Goal: Find specific page/section: Find specific page/section

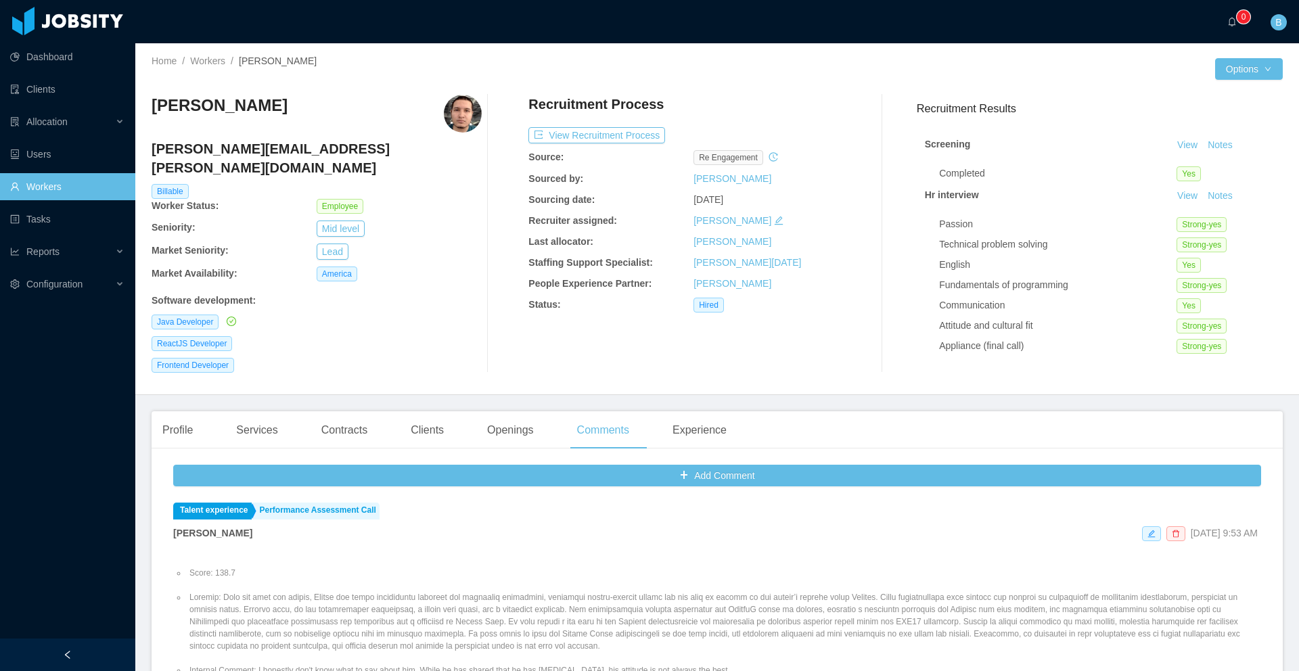
scroll to position [286, 0]
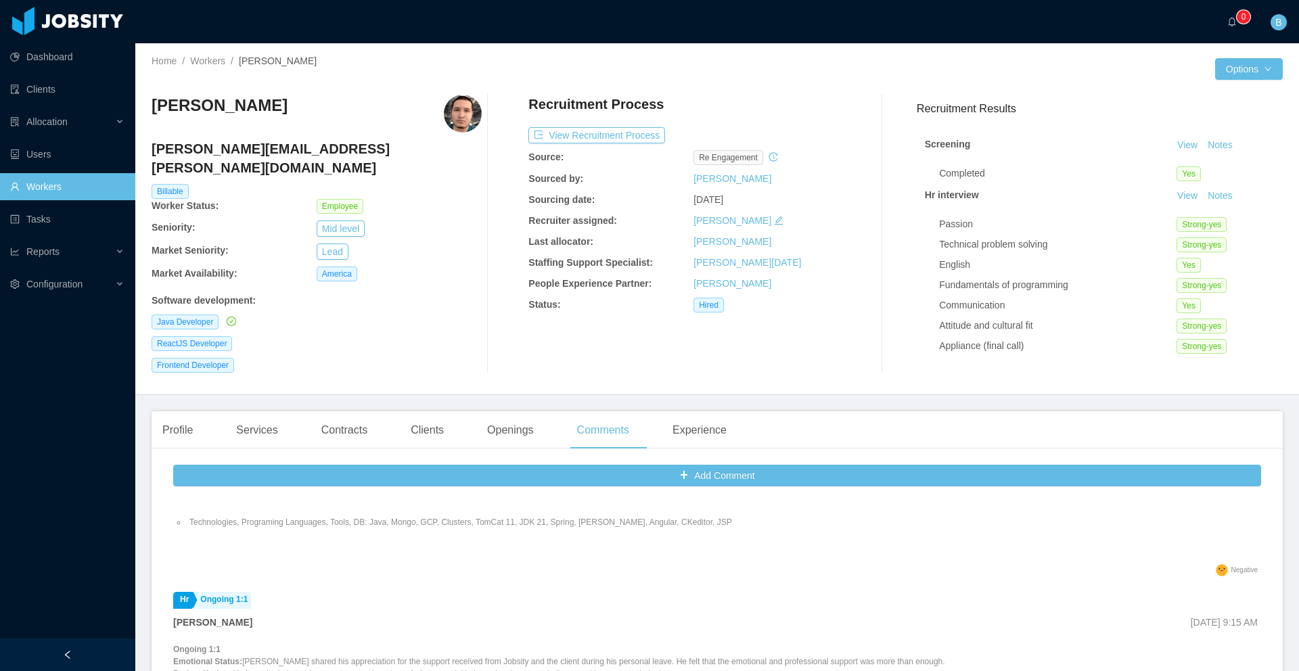
click at [67, 190] on link "Workers" at bounding box center [67, 186] width 114 height 27
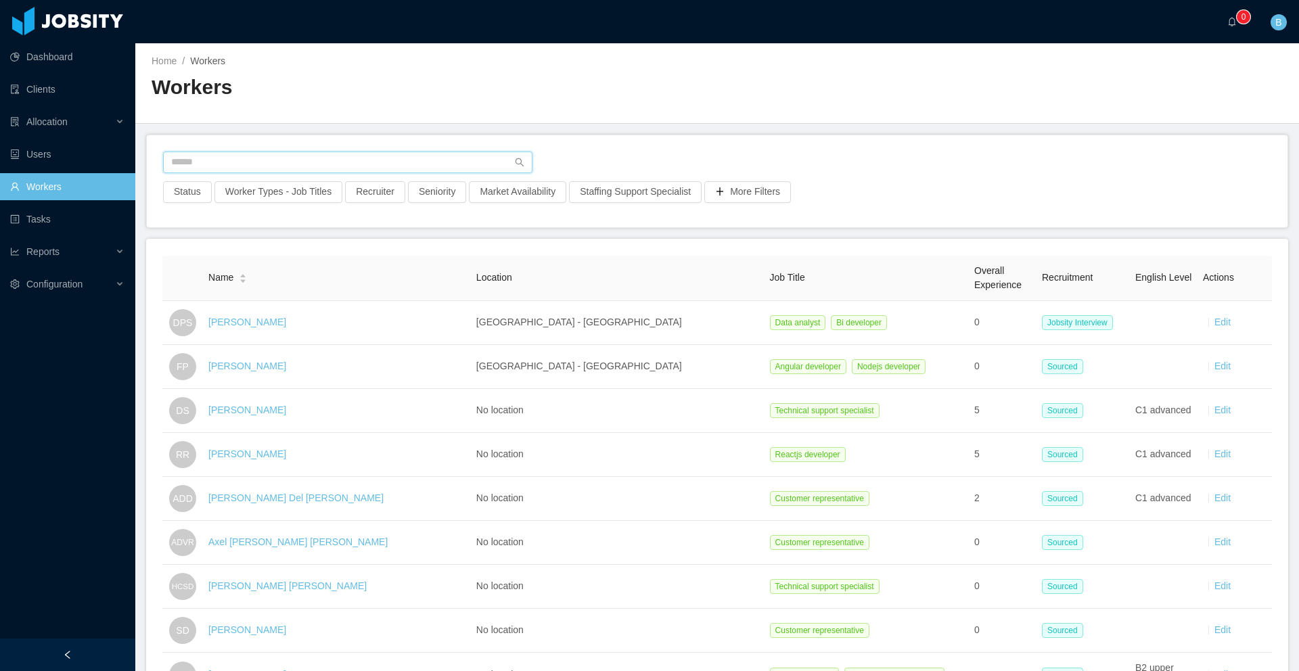
click at [286, 161] on input "text" at bounding box center [347, 163] width 369 height 22
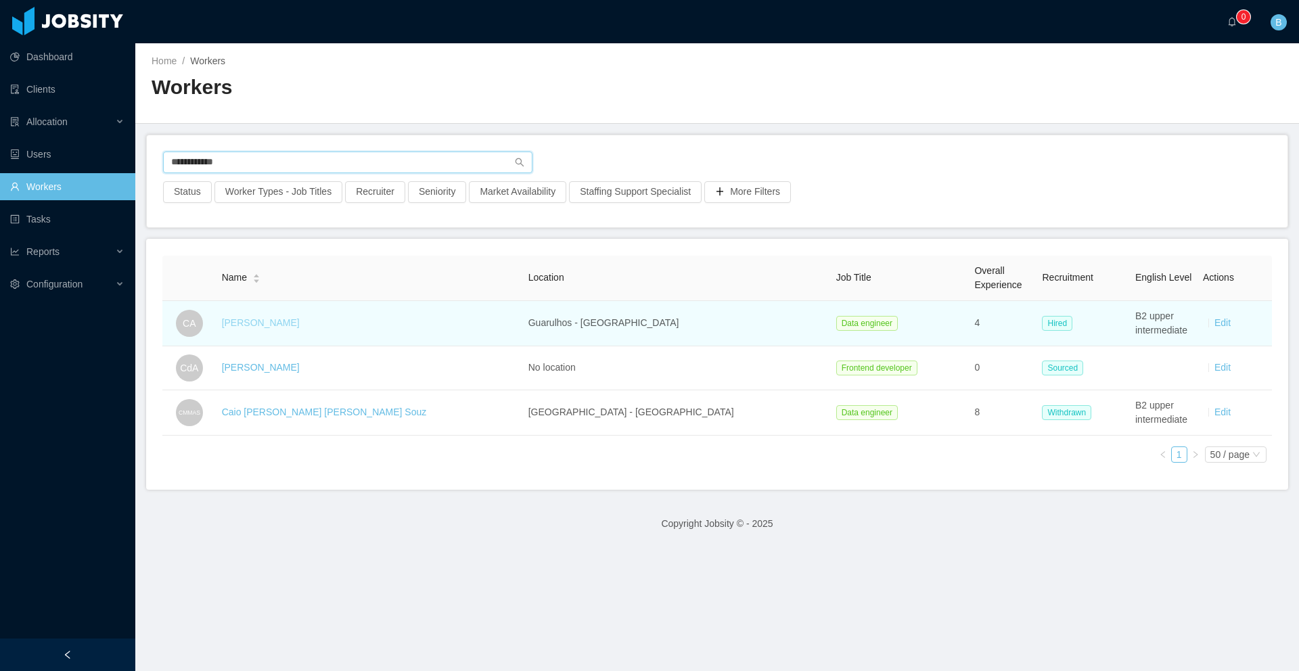
type input "**********"
click at [269, 324] on link "[PERSON_NAME]" at bounding box center [261, 322] width 78 height 11
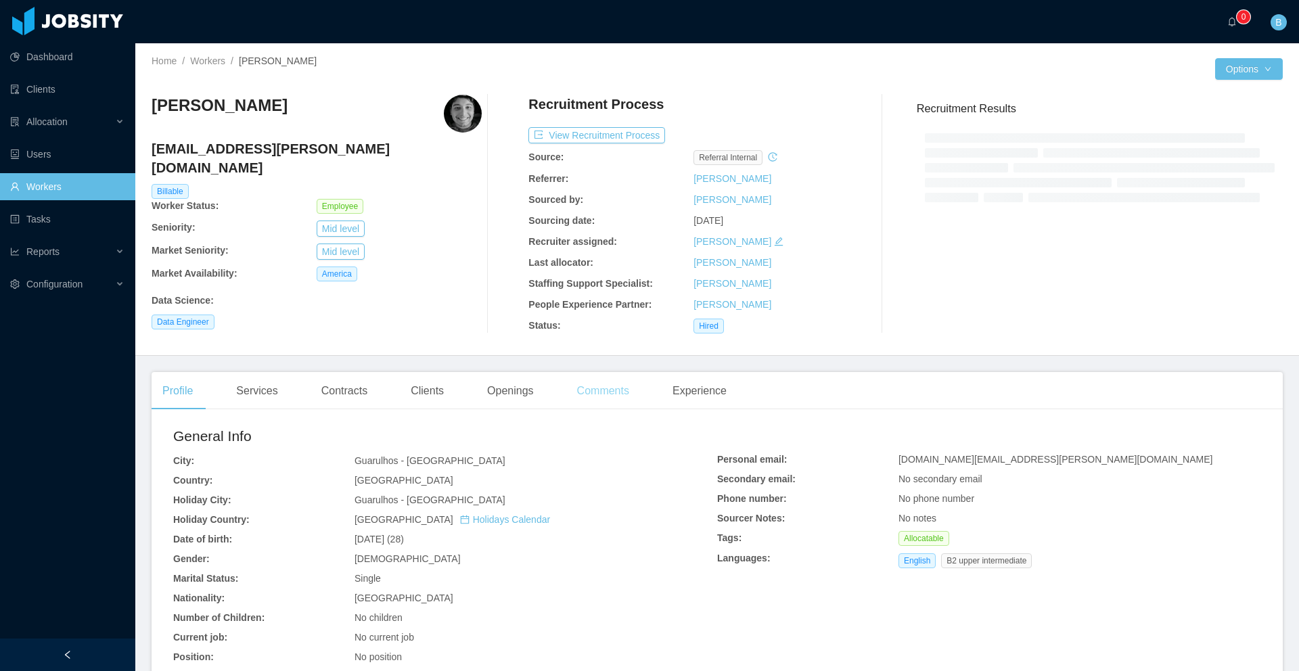
click at [618, 392] on div "Comments" at bounding box center [603, 391] width 74 height 38
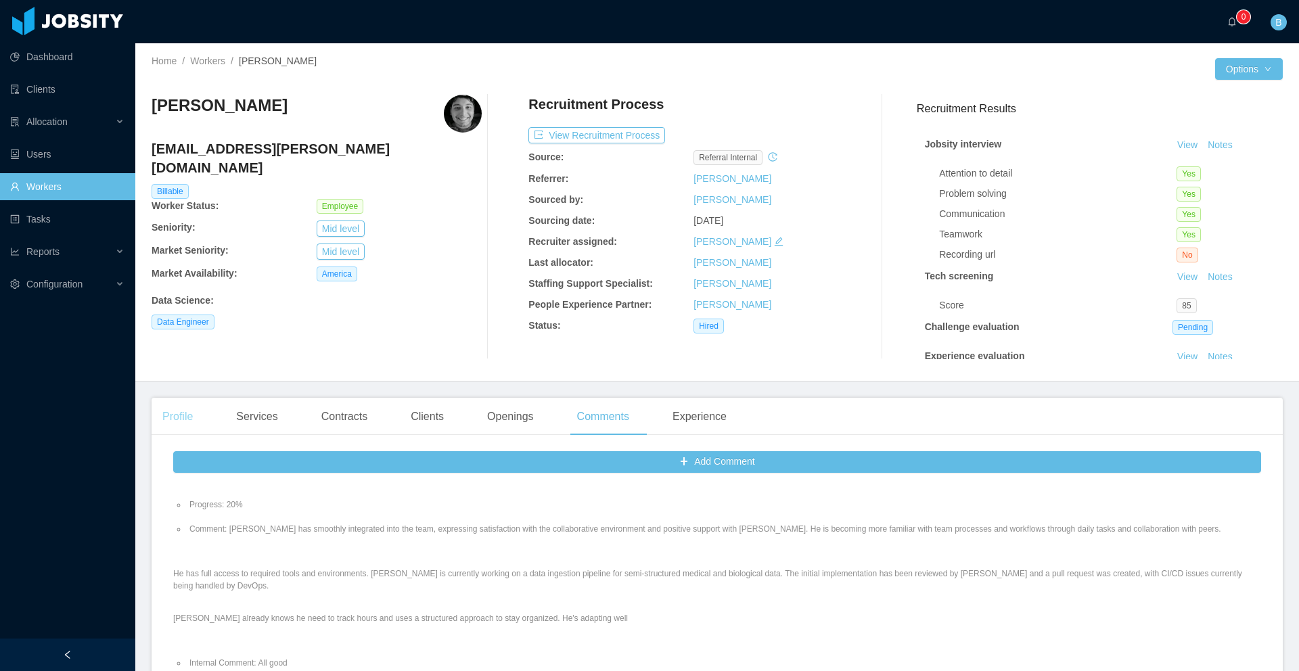
click at [202, 412] on div "Profile" at bounding box center [178, 417] width 52 height 38
